Goal: Check status: Check status

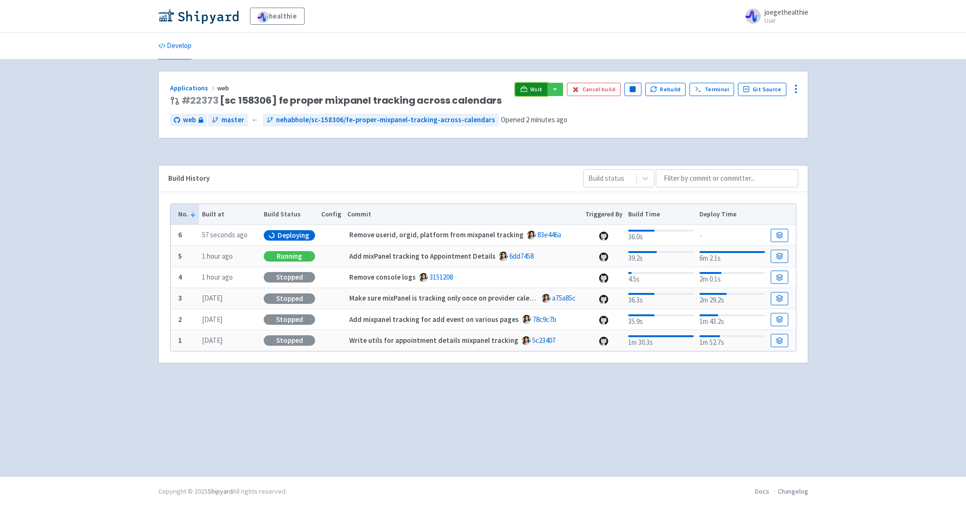
click at [533, 87] on link "Visit" at bounding box center [531, 89] width 32 height 13
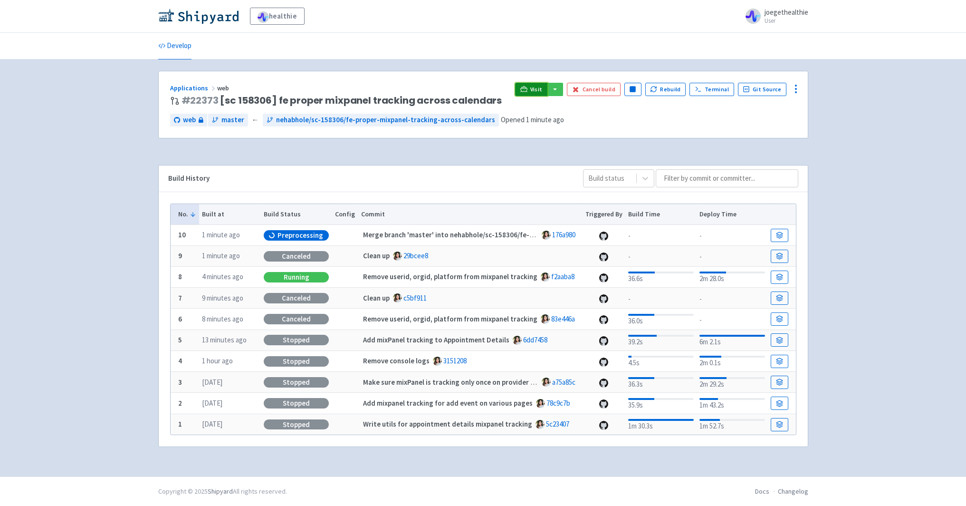
click at [536, 92] on span "Visit" at bounding box center [536, 90] width 12 height 8
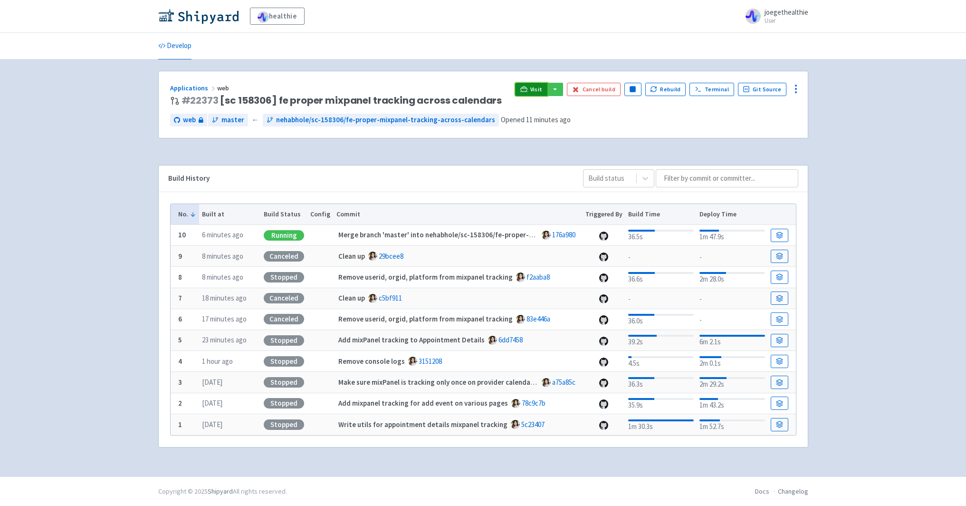
click at [526, 89] on icon at bounding box center [523, 88] width 7 height 5
